Goal: Transaction & Acquisition: Purchase product/service

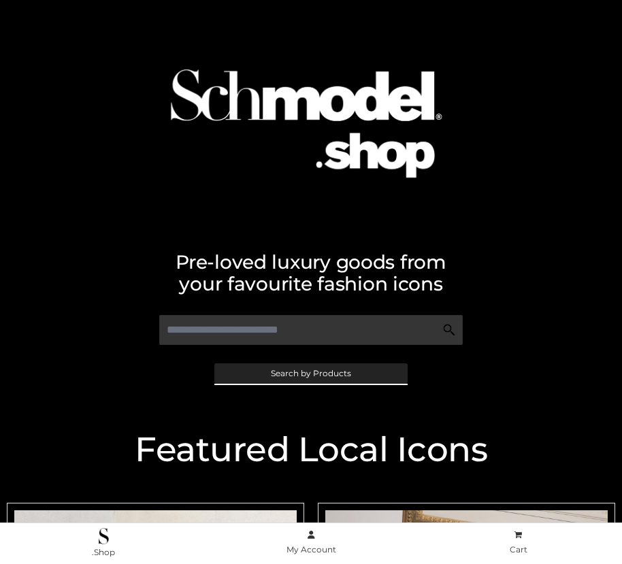
click at [310, 373] on span "Search by Products" at bounding box center [311, 374] width 80 height 8
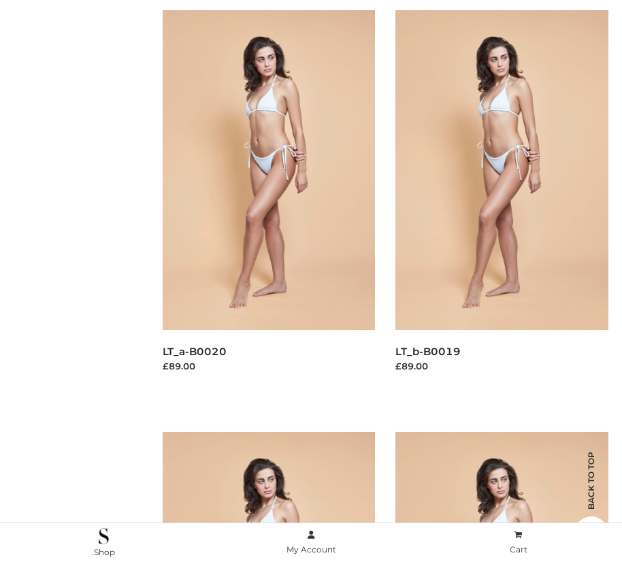
scroll to position [225, 0]
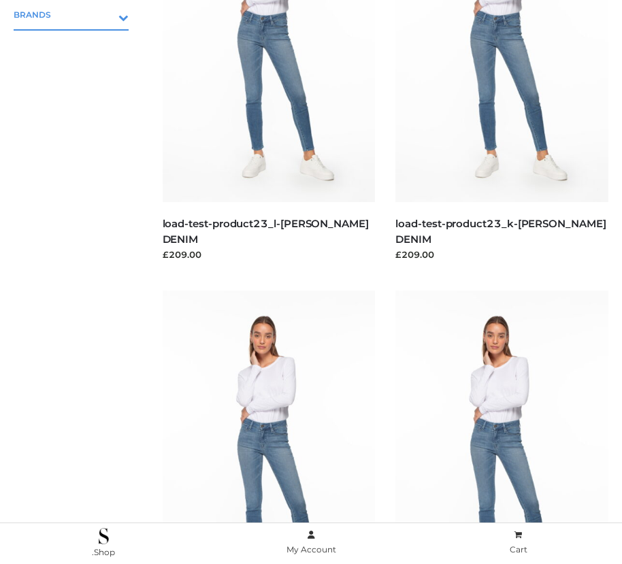
click at [104, 14] on icon "Toggle Submenu" at bounding box center [52, 18] width 152 height 16
click at [78, 44] on span "OPP SWIMWEAR" at bounding box center [77, 44] width 101 height 16
